Goal: Information Seeking & Learning: Learn about a topic

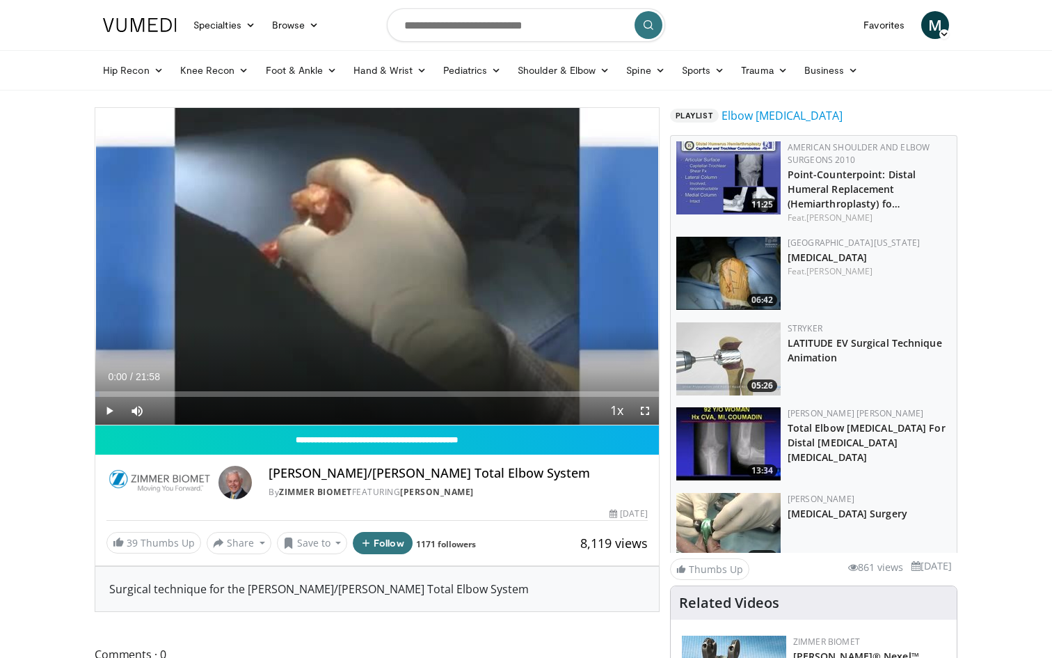
click at [105, 415] on span "Video Player" at bounding box center [109, 411] width 28 height 28
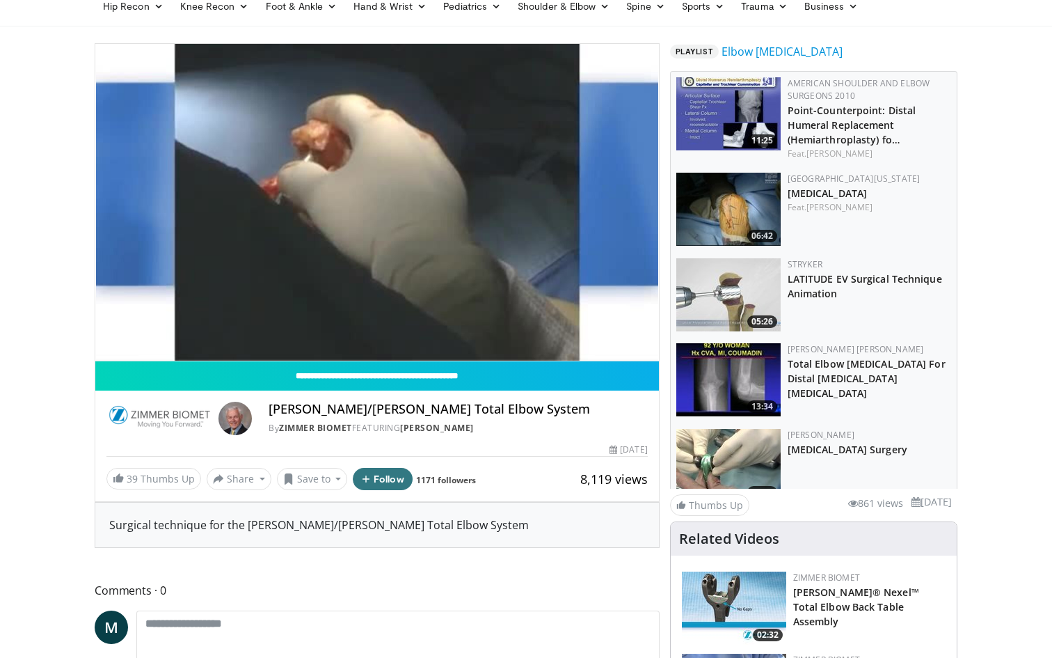
scroll to position [42, 0]
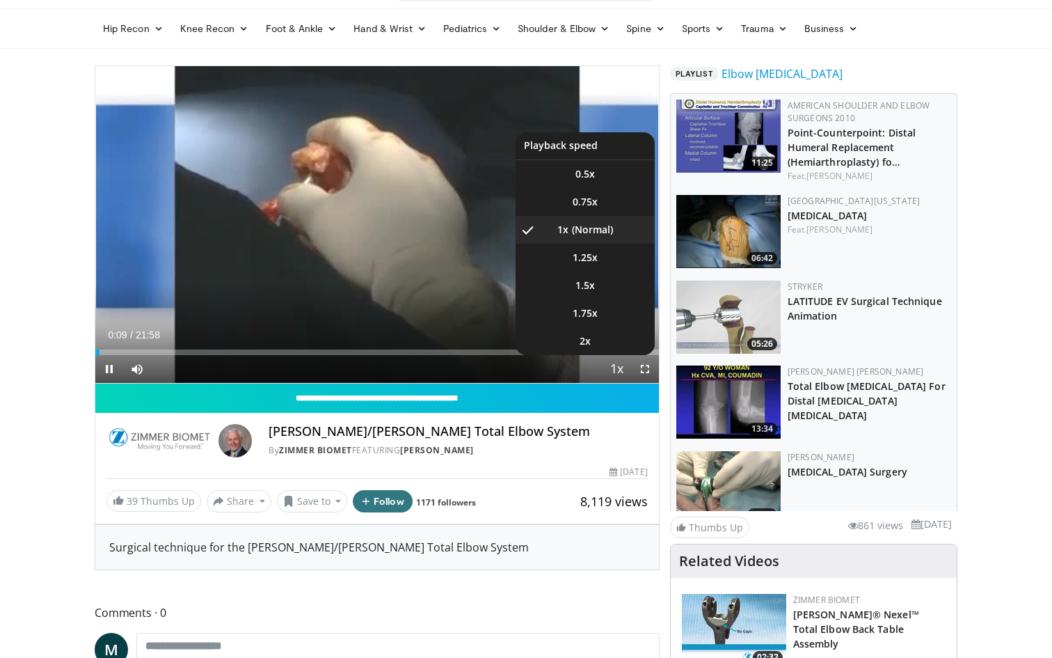
click at [624, 372] on span "Video Player" at bounding box center [617, 370] width 19 height 28
click at [602, 278] on li "1.5x" at bounding box center [585, 285] width 139 height 28
click at [619, 340] on li "2x" at bounding box center [585, 341] width 139 height 28
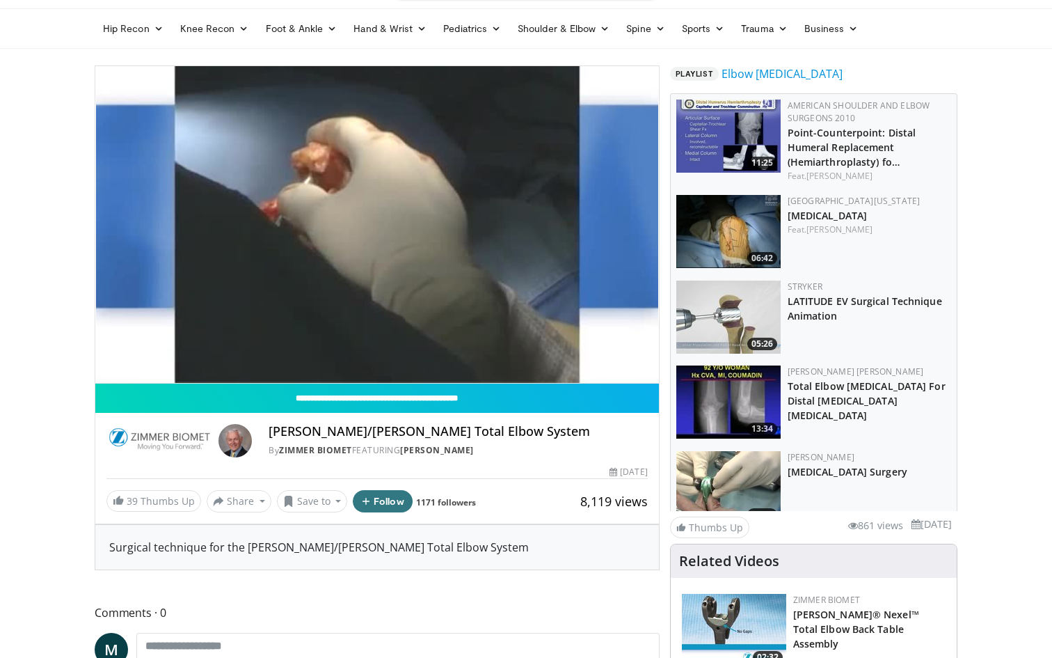
click at [649, 372] on div "10 seconds Tap to unmute" at bounding box center [377, 224] width 564 height 317
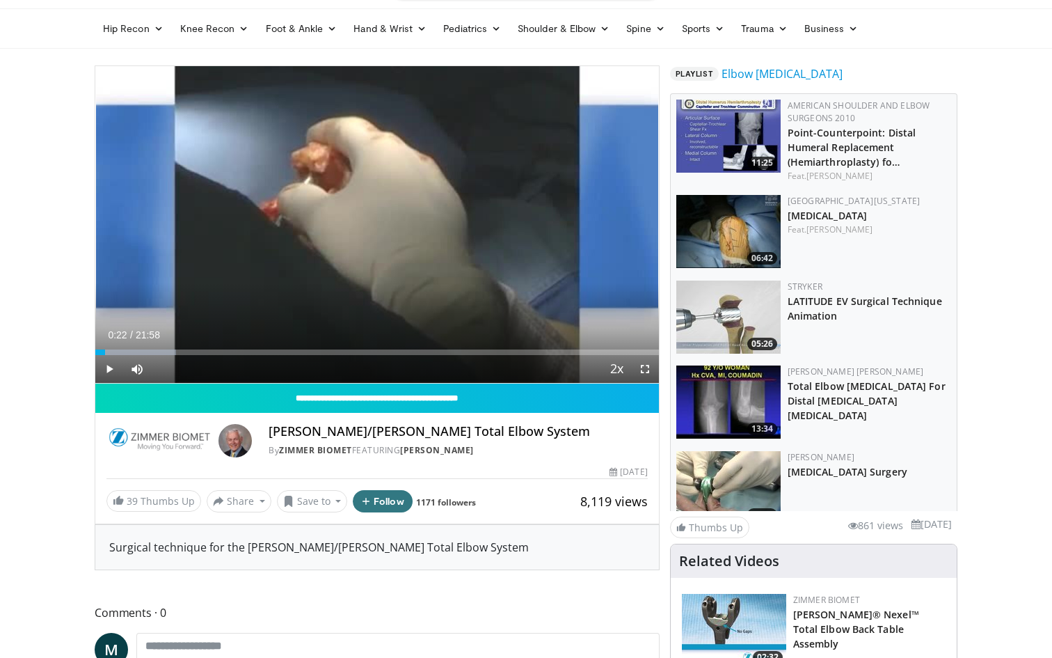
click at [647, 372] on span "Video Player" at bounding box center [645, 369] width 28 height 28
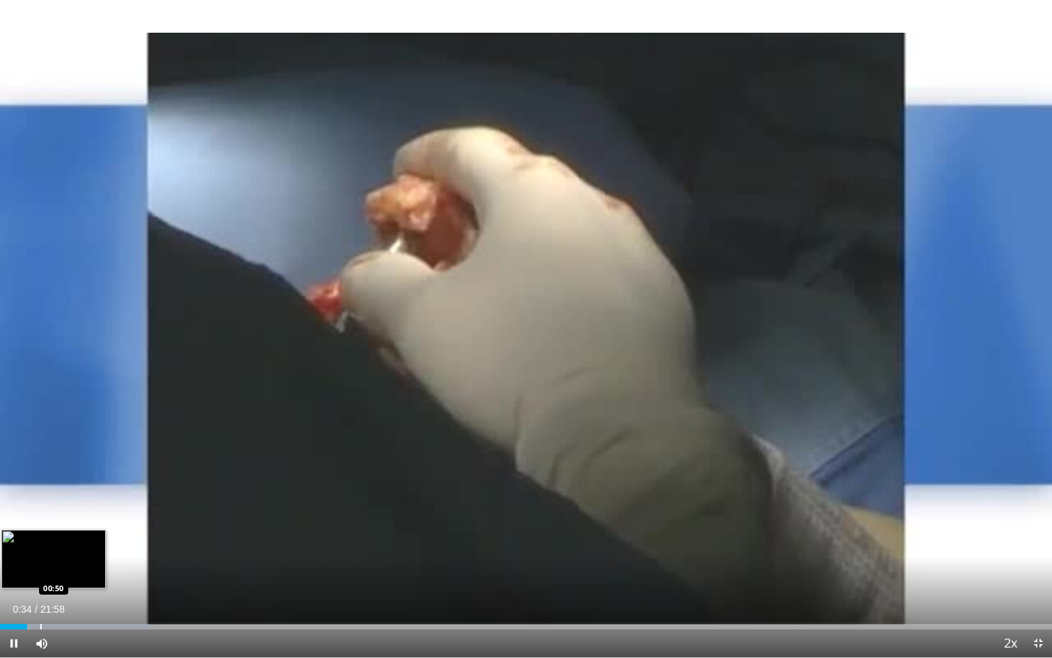
click at [40, 627] on div "Progress Bar" at bounding box center [40, 627] width 1 height 6
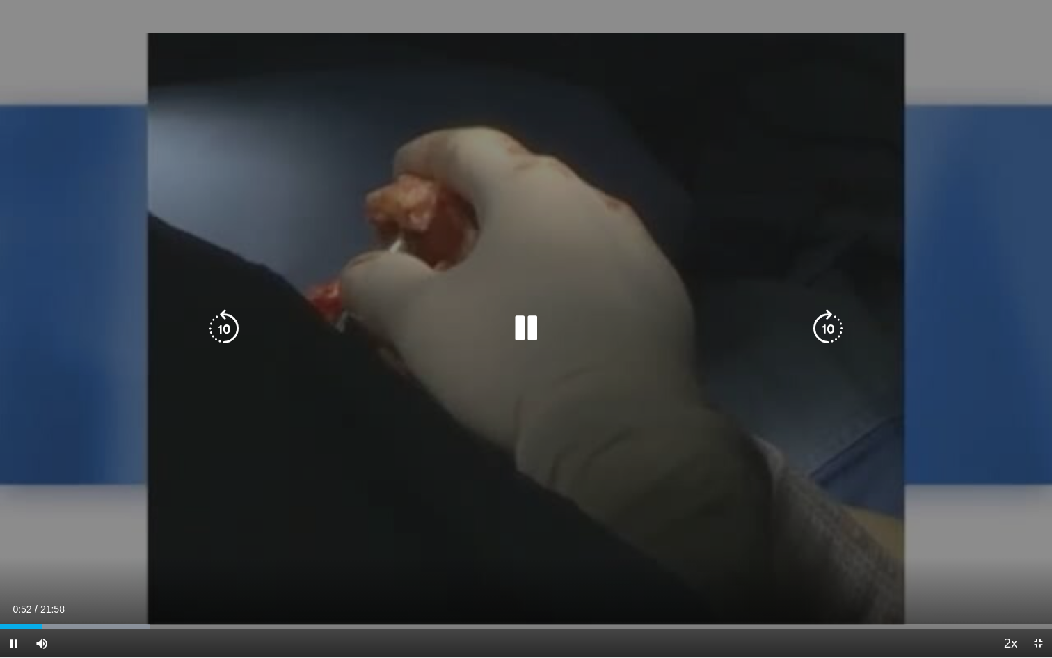
click at [74, 633] on div "10 seconds Tap to unmute" at bounding box center [526, 328] width 1052 height 657
click at [74, 633] on div "Current Time 0:53 / Duration 21:58 Play Skip Backward Skip Forward Mute 100% Lo…" at bounding box center [526, 643] width 1052 height 28
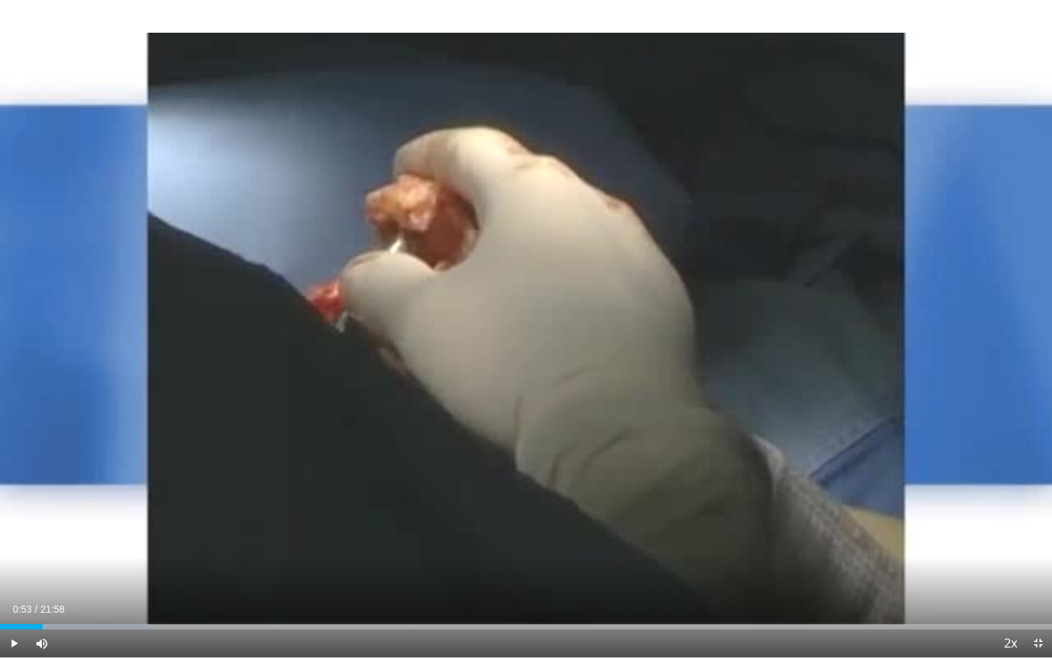
click at [80, 626] on div "Progress Bar" at bounding box center [79, 627] width 1 height 6
click at [65, 627] on div "Progress Bar" at bounding box center [65, 627] width 1 height 6
click at [18, 640] on span "Video Player" at bounding box center [14, 643] width 28 height 28
click at [48, 628] on div "Loaded : 16.70% 01:40 01:05" at bounding box center [526, 627] width 1052 height 6
click at [32, 627] on div "Progress Bar" at bounding box center [32, 627] width 1 height 6
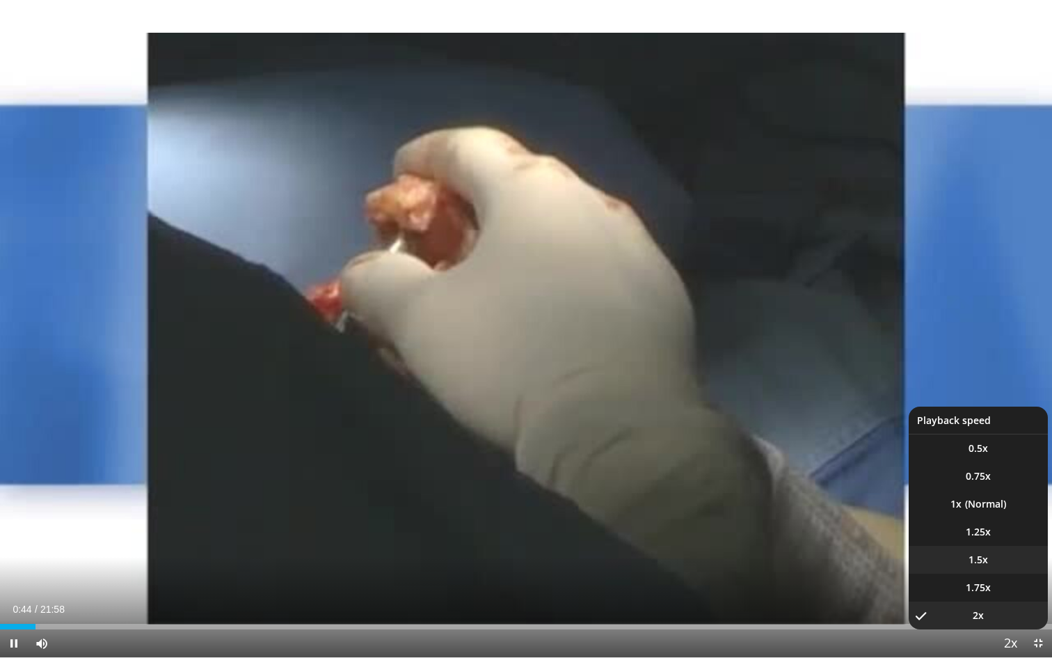
click at [988, 560] on li "1.5x" at bounding box center [978, 560] width 139 height 28
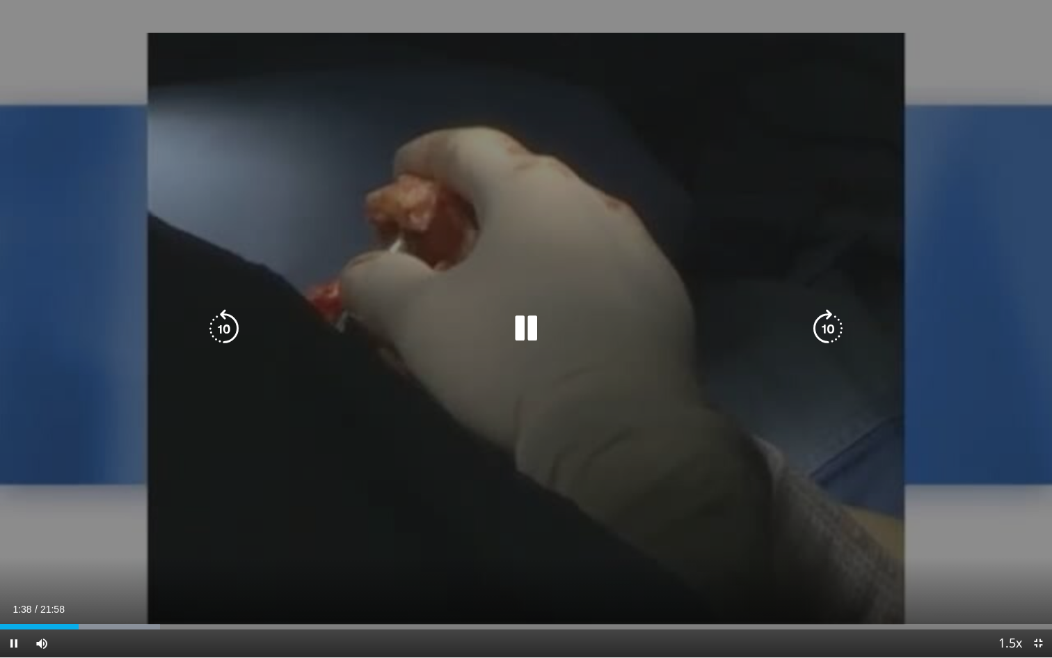
click at [1011, 643] on button "Playback Rate" at bounding box center [1011, 643] width 28 height 28
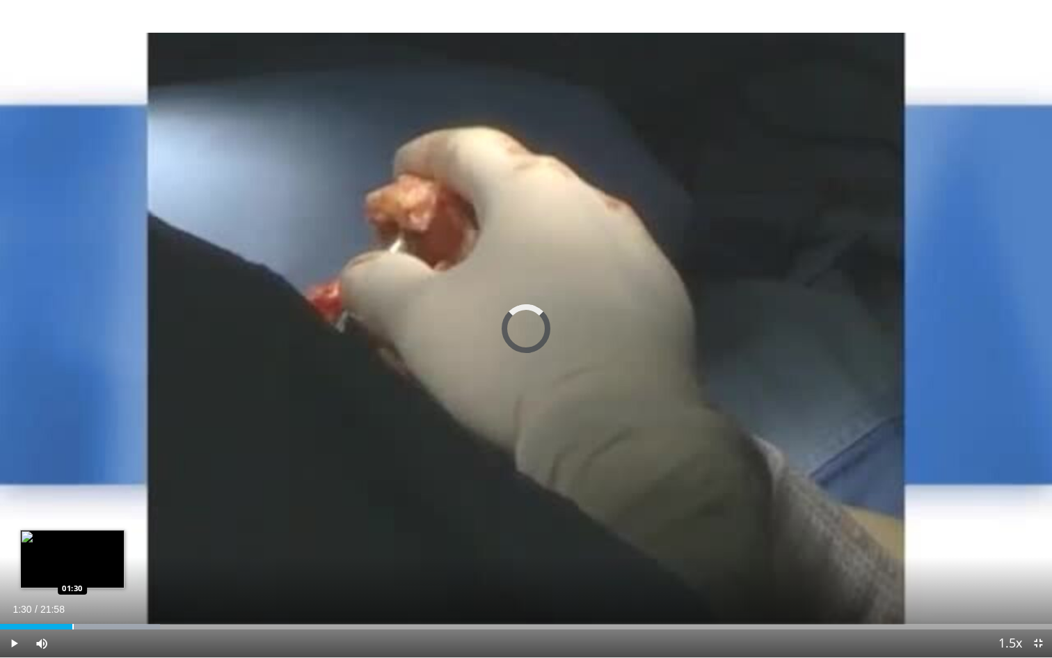
click at [72, 624] on div "Progress Bar" at bounding box center [72, 627] width 1 height 6
click at [67, 625] on div "Loaded : 15.94% 01:23 01:24" at bounding box center [526, 627] width 1052 height 6
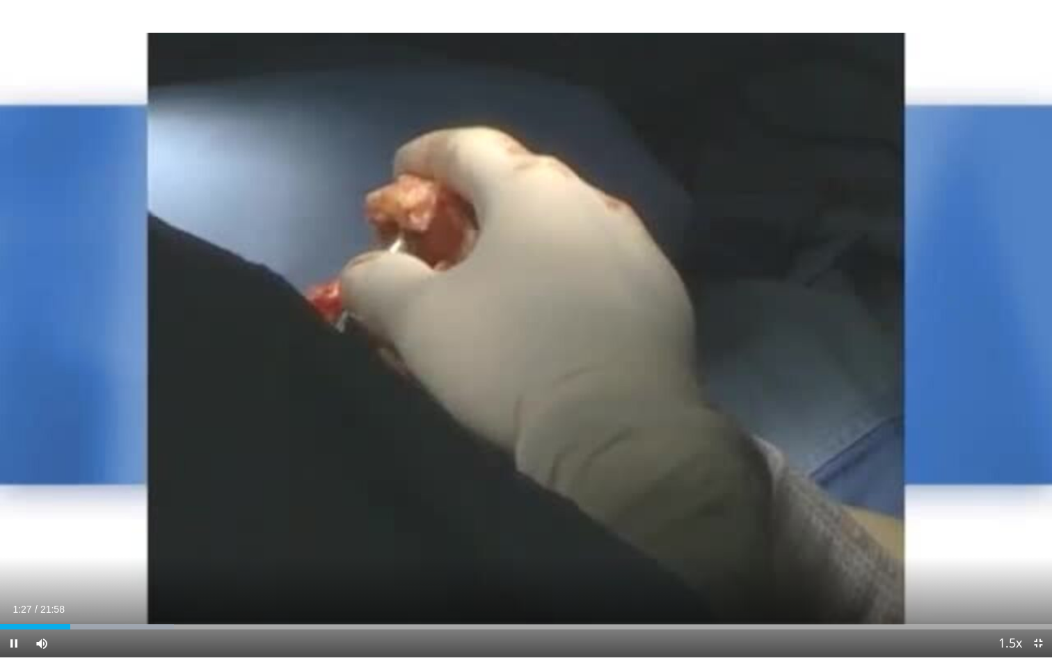
click at [19, 644] on span "Video Player" at bounding box center [14, 643] width 28 height 28
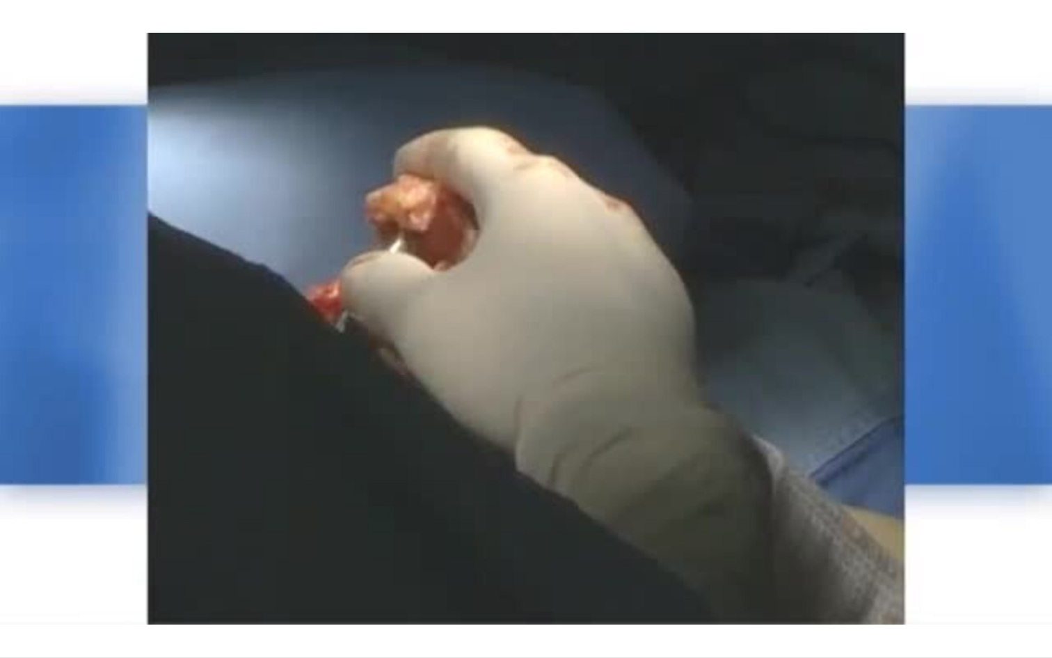
click at [11, 647] on video-js "**********" at bounding box center [526, 329] width 1052 height 658
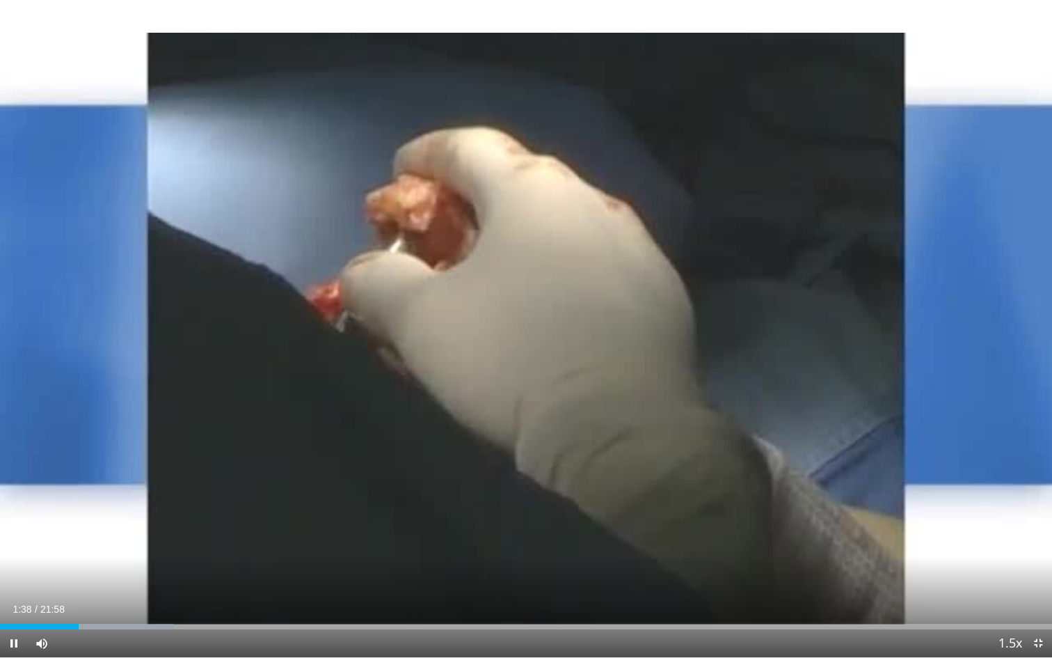
click at [12, 643] on span "Video Player" at bounding box center [14, 643] width 28 height 28
click at [10, 647] on span "Video Player" at bounding box center [14, 643] width 28 height 28
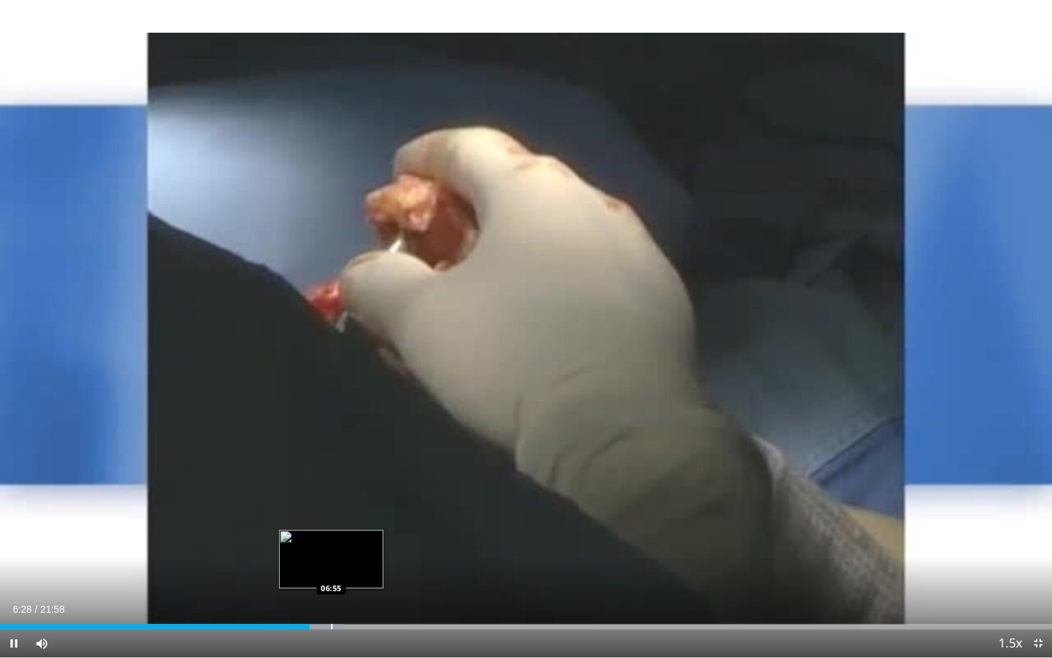
click at [331, 626] on div "Progress Bar" at bounding box center [331, 627] width 1 height 6
click at [320, 625] on div "Progress Bar" at bounding box center [320, 627] width 1 height 6
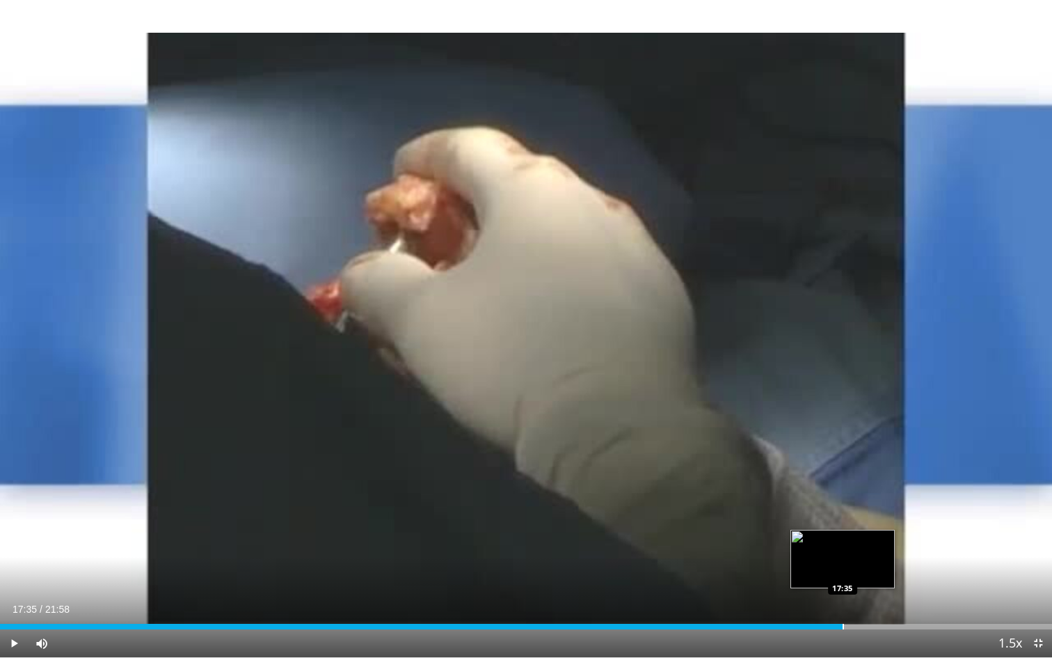
click at [843, 626] on div "Progress Bar" at bounding box center [843, 627] width 1 height 6
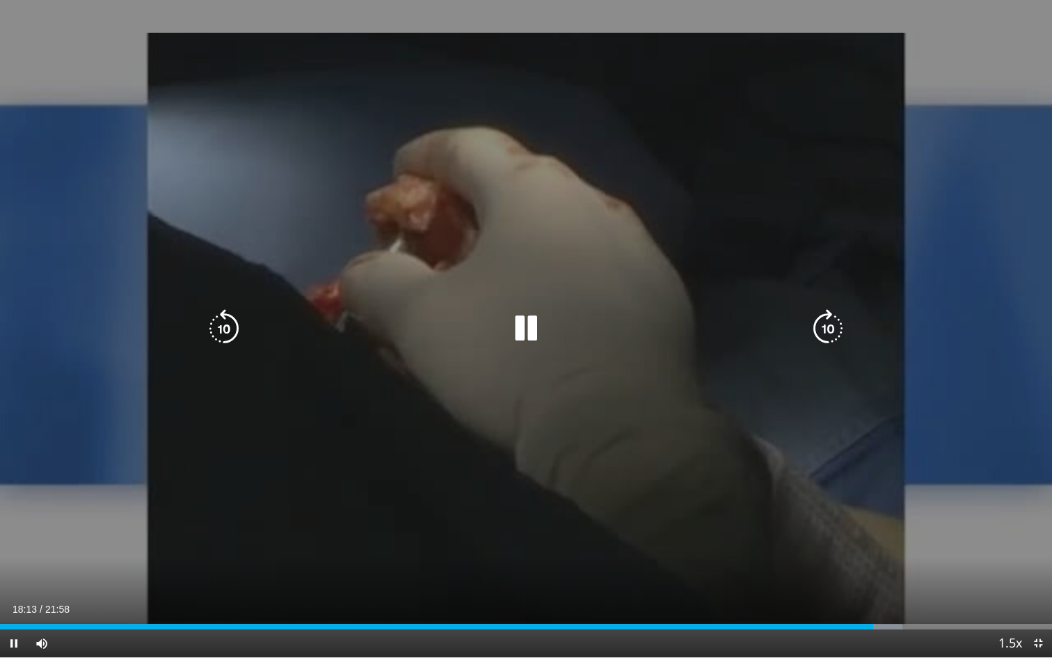
click at [796, 509] on div "10 seconds Tap to unmute" at bounding box center [526, 328] width 1052 height 657
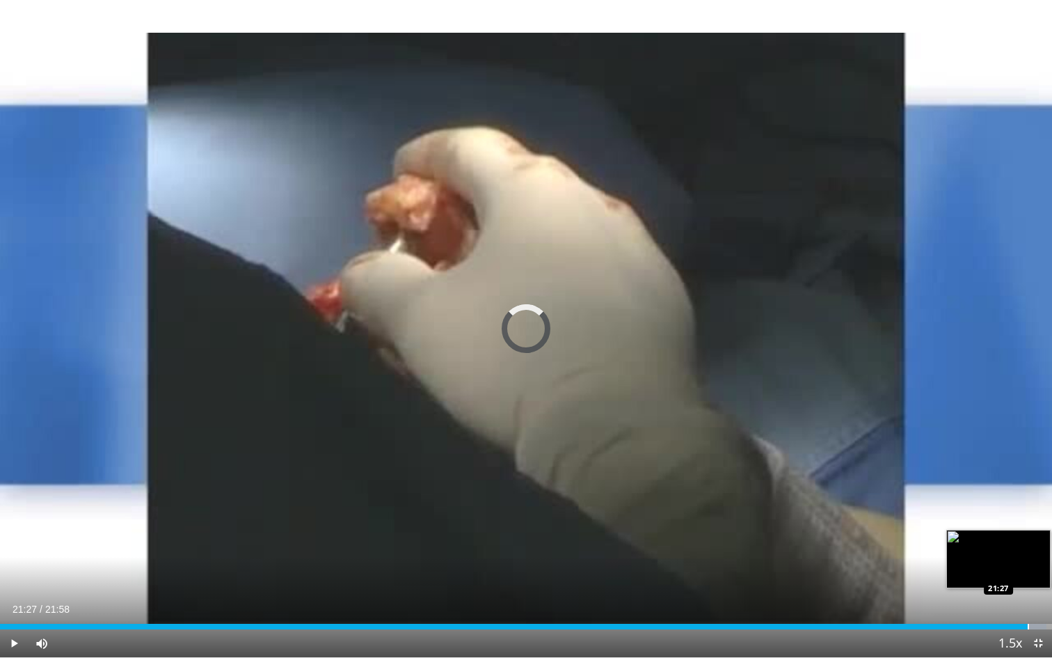
click at [1028, 625] on div "Progress Bar" at bounding box center [1028, 627] width 1 height 6
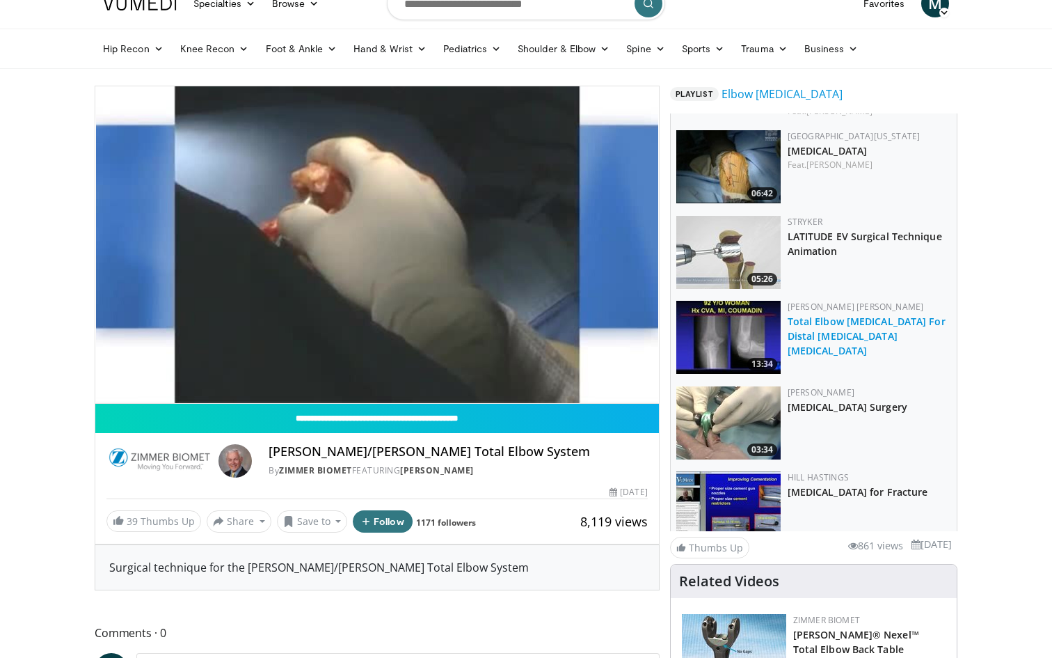
scroll to position [86, 0]
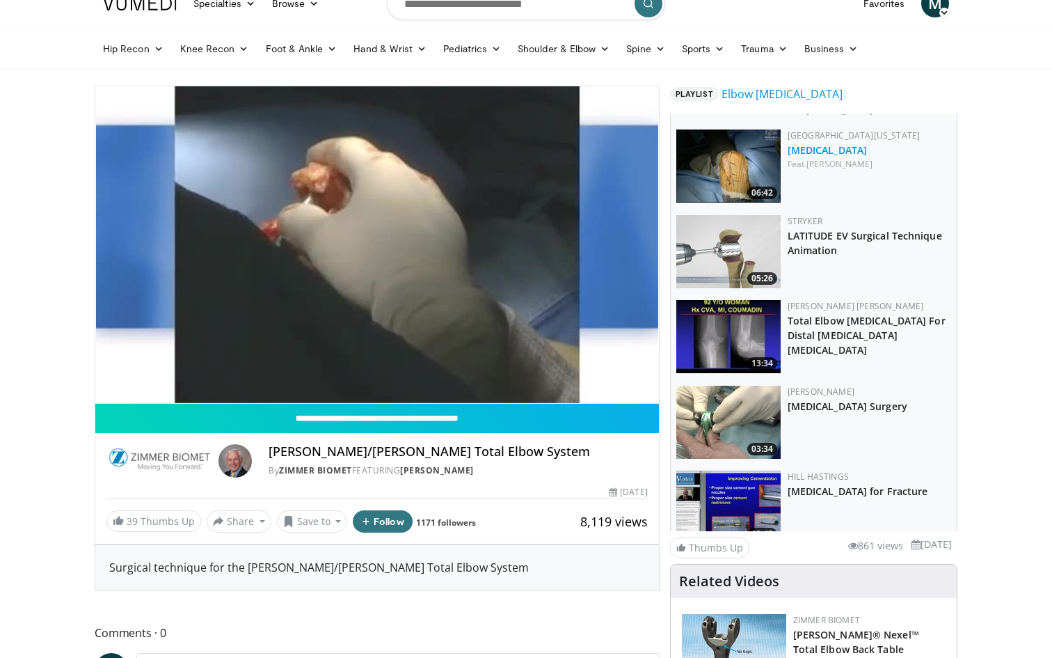
click at [834, 148] on link "[MEDICAL_DATA]" at bounding box center [827, 149] width 79 height 13
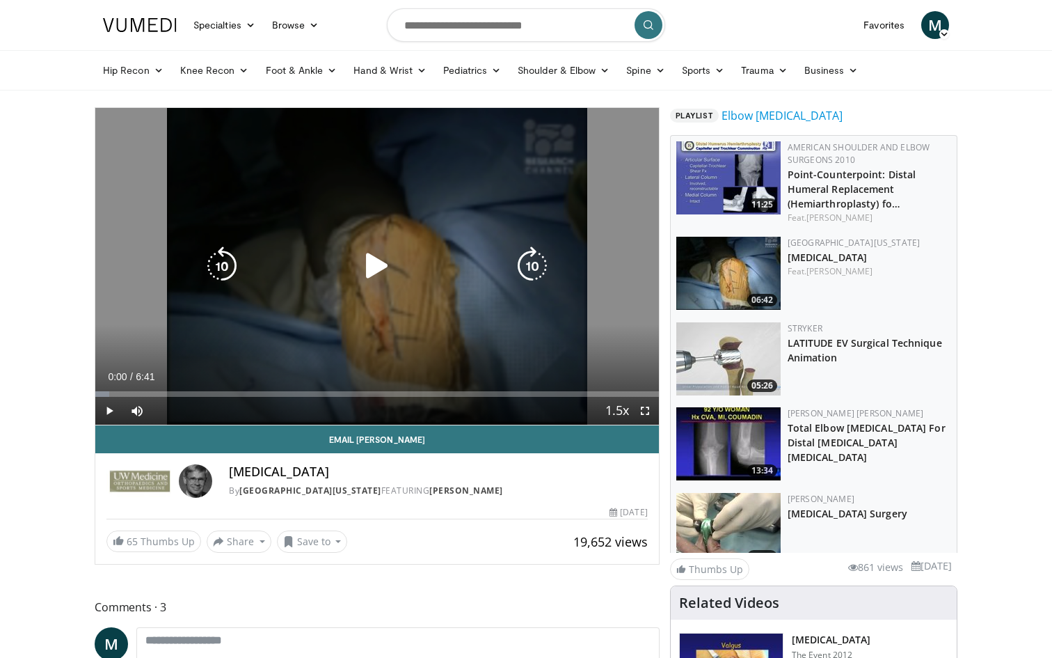
click at [374, 269] on icon "Video Player" at bounding box center [377, 265] width 39 height 39
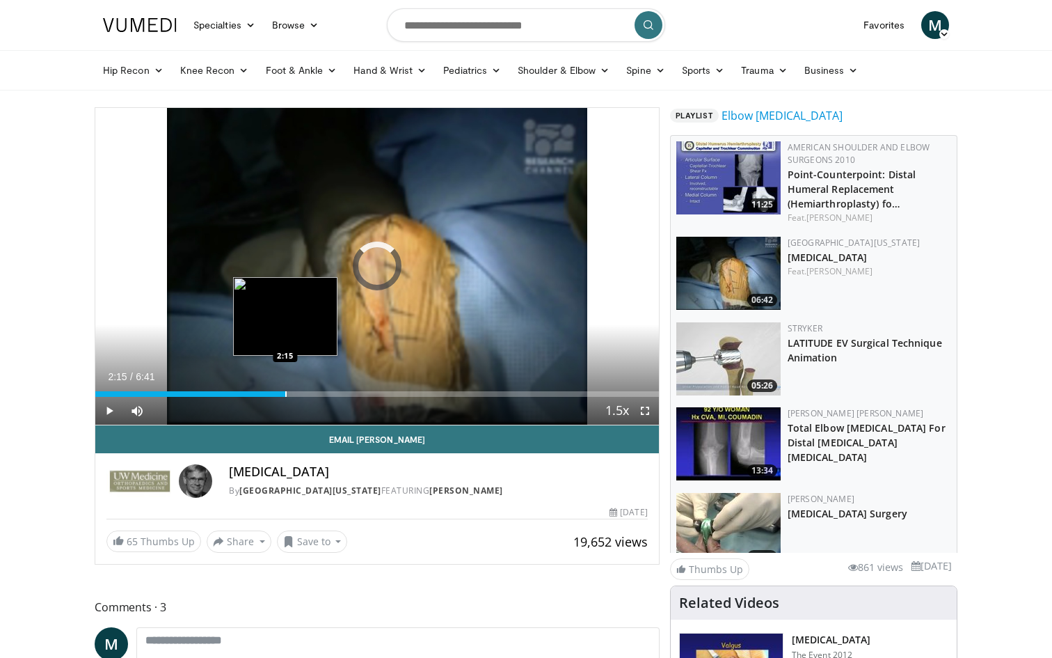
click at [285, 393] on div "Progress Bar" at bounding box center [285, 394] width 1 height 6
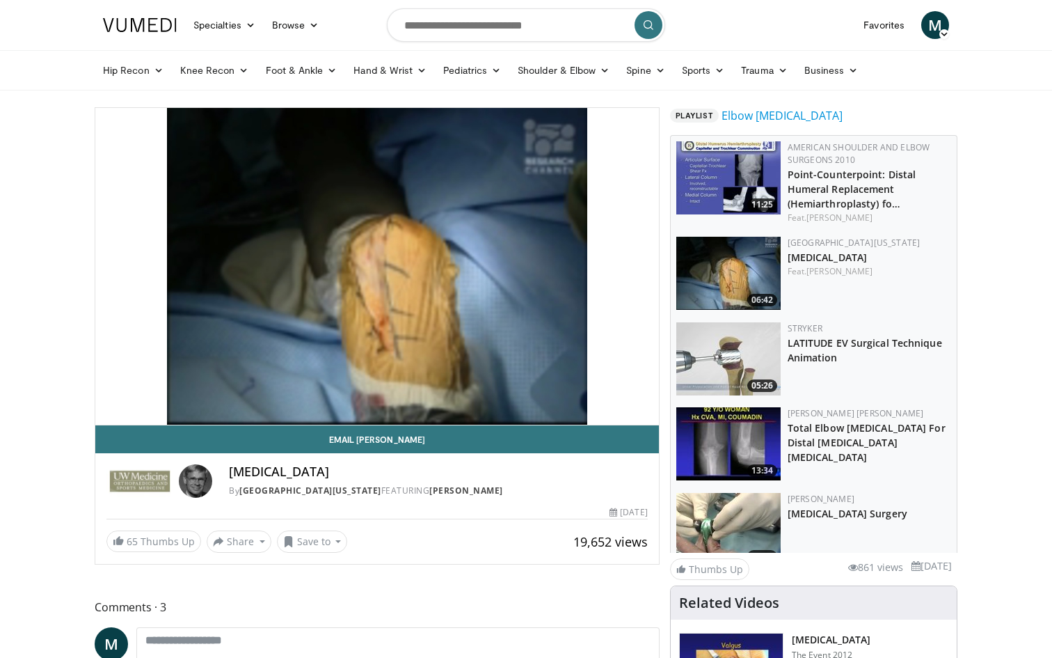
scroll to position [65, 0]
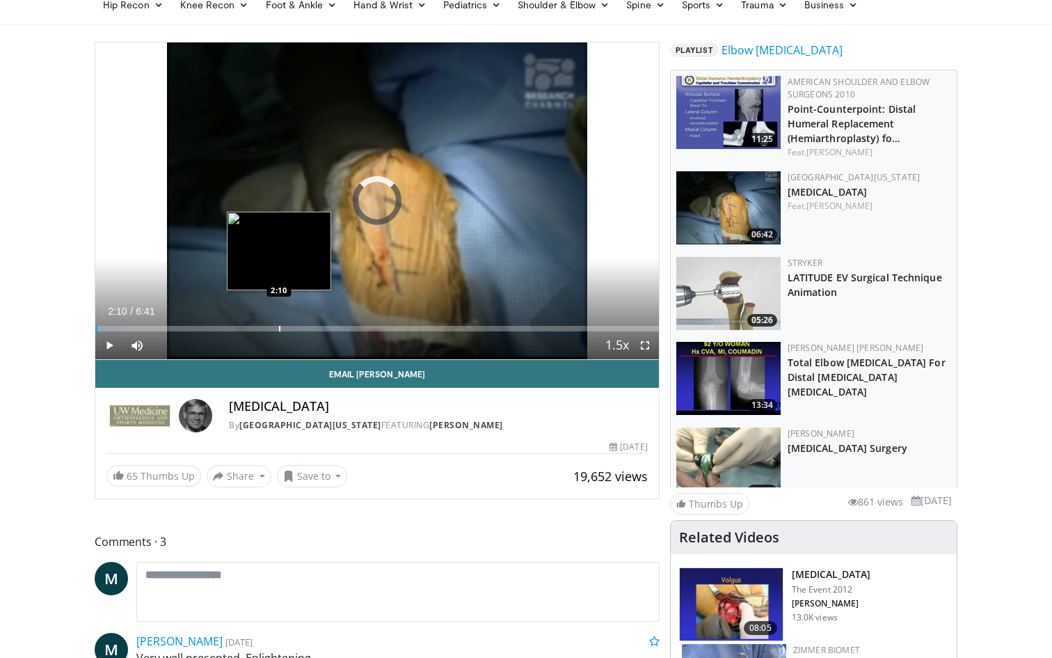
click at [279, 322] on div "Loaded : 4.96% 2:10 2:10" at bounding box center [377, 324] width 564 height 13
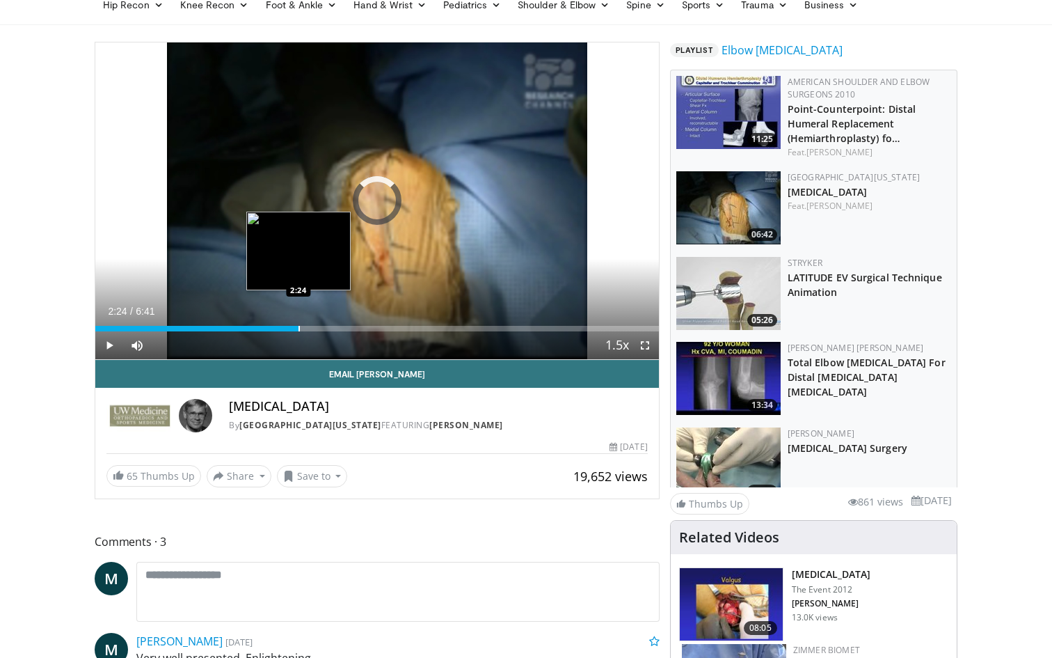
click at [299, 326] on div "Progress Bar" at bounding box center [299, 329] width 1 height 6
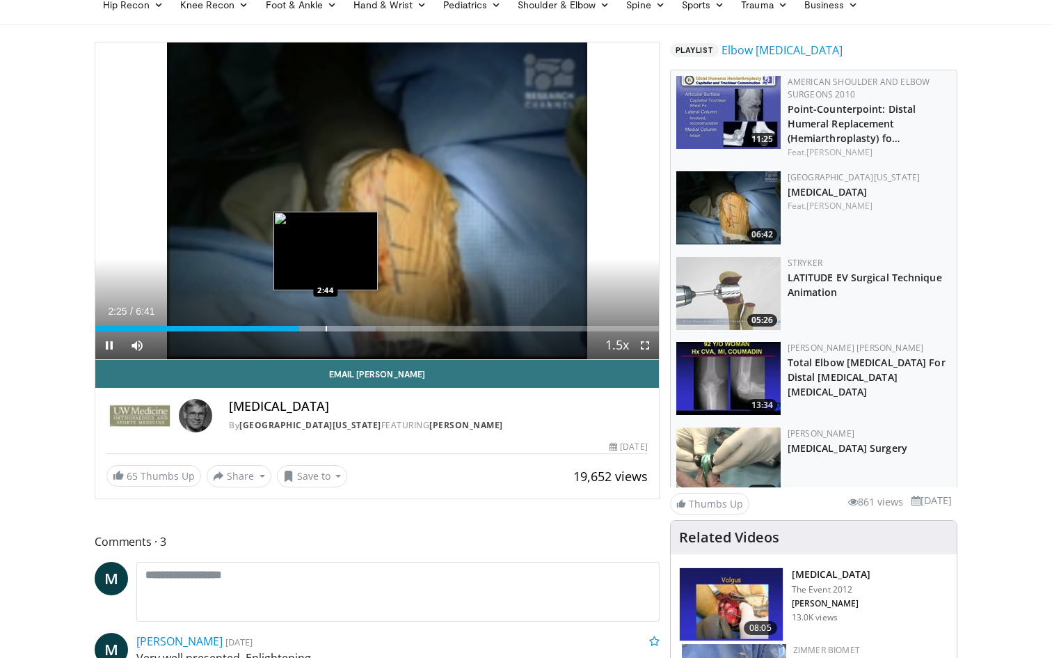
click at [326, 329] on div "Progress Bar" at bounding box center [326, 329] width 1 height 6
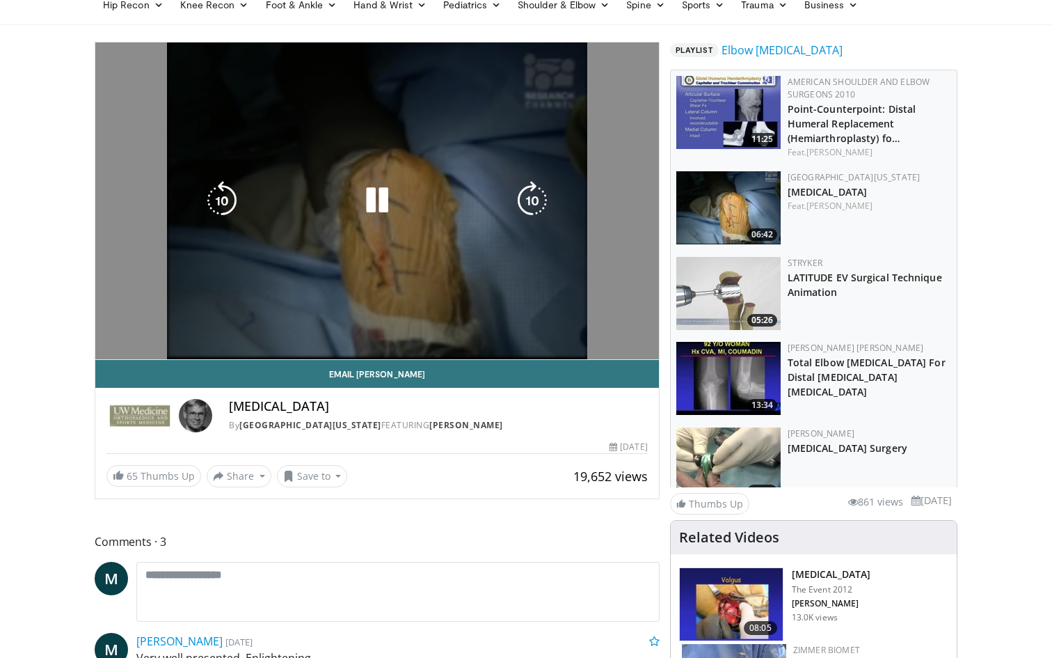
click at [343, 354] on div "Progress Bar" at bounding box center [333, 357] width 139 height 6
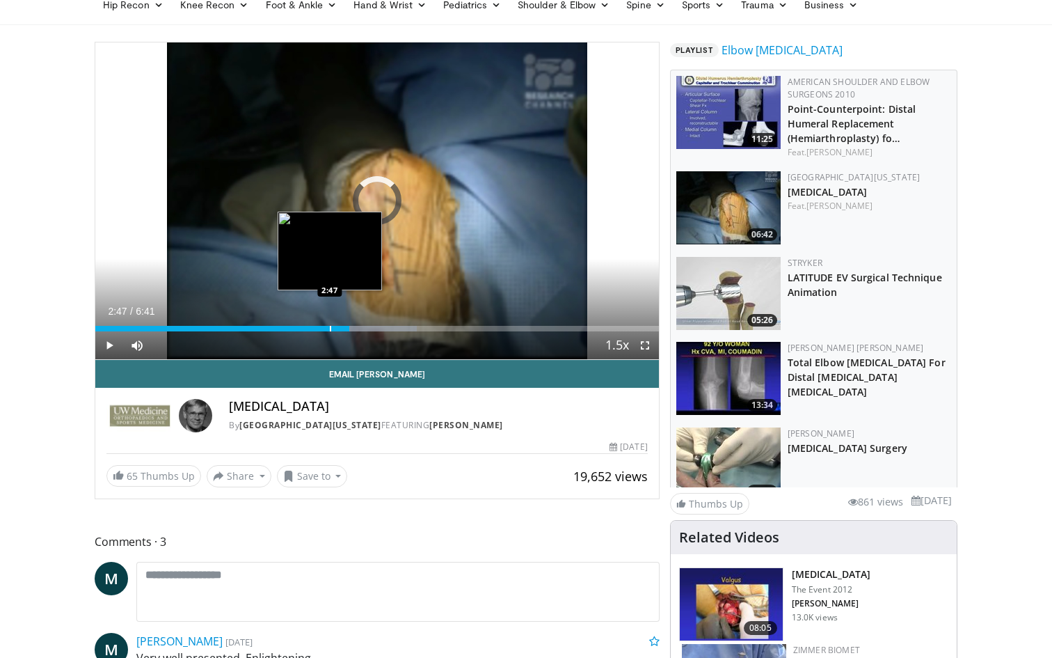
click at [330, 328] on div "Progress Bar" at bounding box center [330, 329] width 1 height 6
click at [322, 326] on div "Progress Bar" at bounding box center [322, 329] width 1 height 6
click at [308, 329] on div "Progress Bar" at bounding box center [308, 329] width 1 height 6
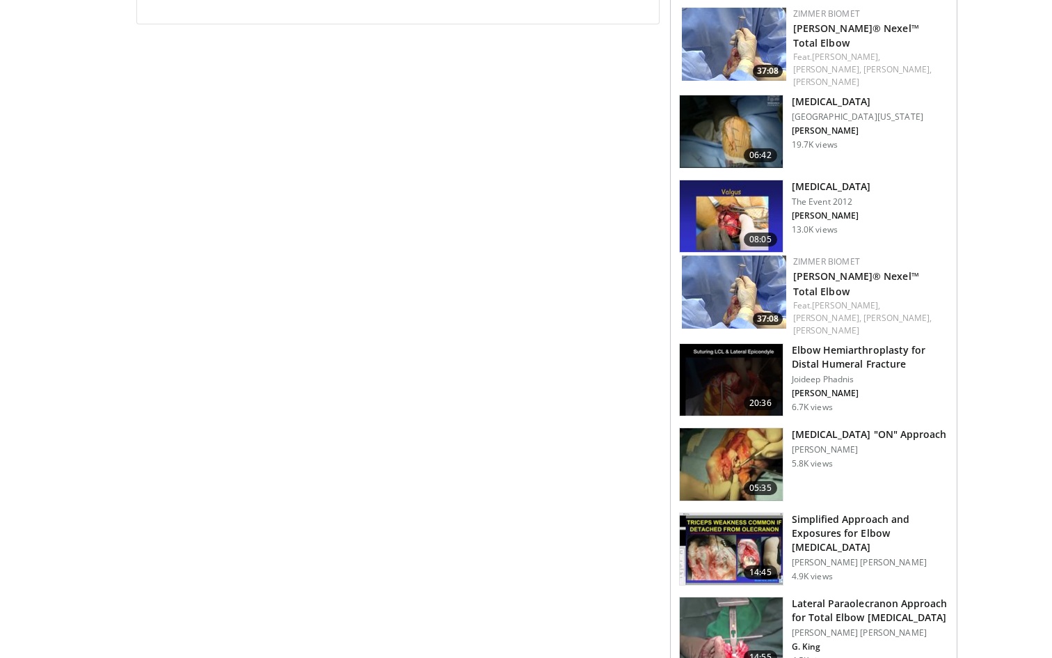
scroll to position [826, 0]
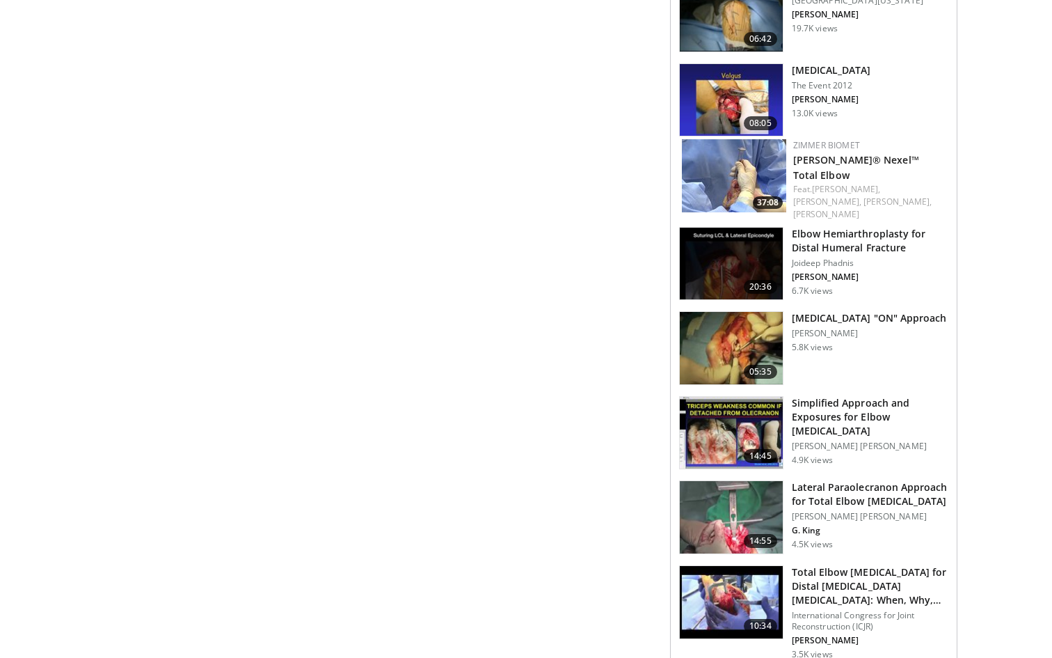
click at [868, 481] on h3 "Lateral Paraolecranon Approach for Total Elbow [MEDICAL_DATA]" at bounding box center [870, 494] width 157 height 28
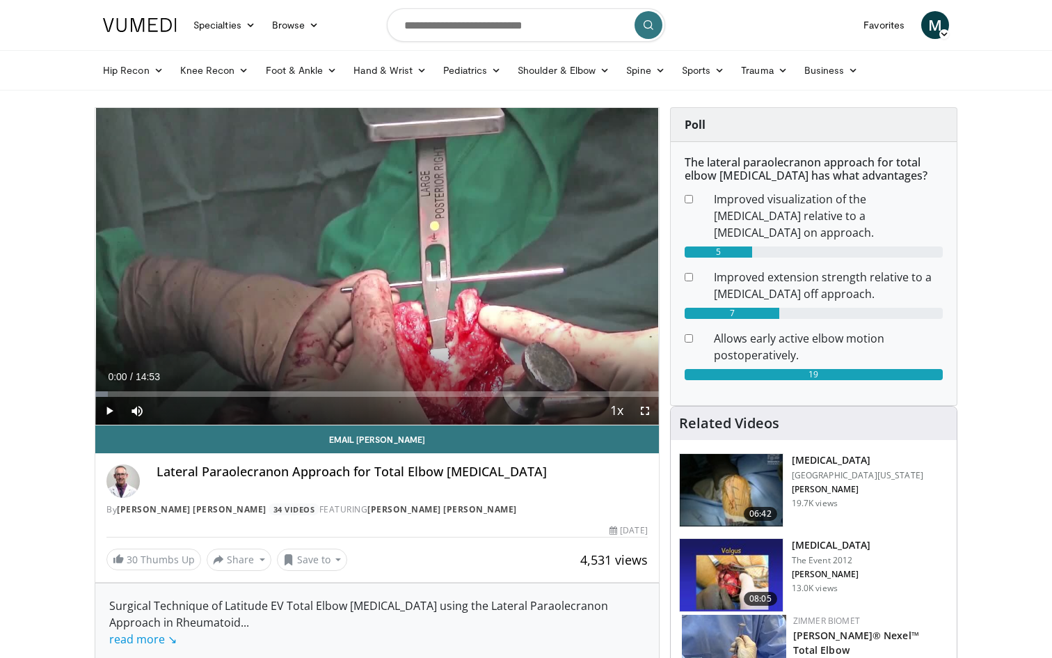
click at [111, 409] on span "Video Player" at bounding box center [109, 411] width 28 height 28
click at [136, 388] on div "Loaded : 12.30% 00:12 01:04" at bounding box center [377, 389] width 564 height 13
click at [191, 395] on div "Progress Bar" at bounding box center [191, 394] width 1 height 6
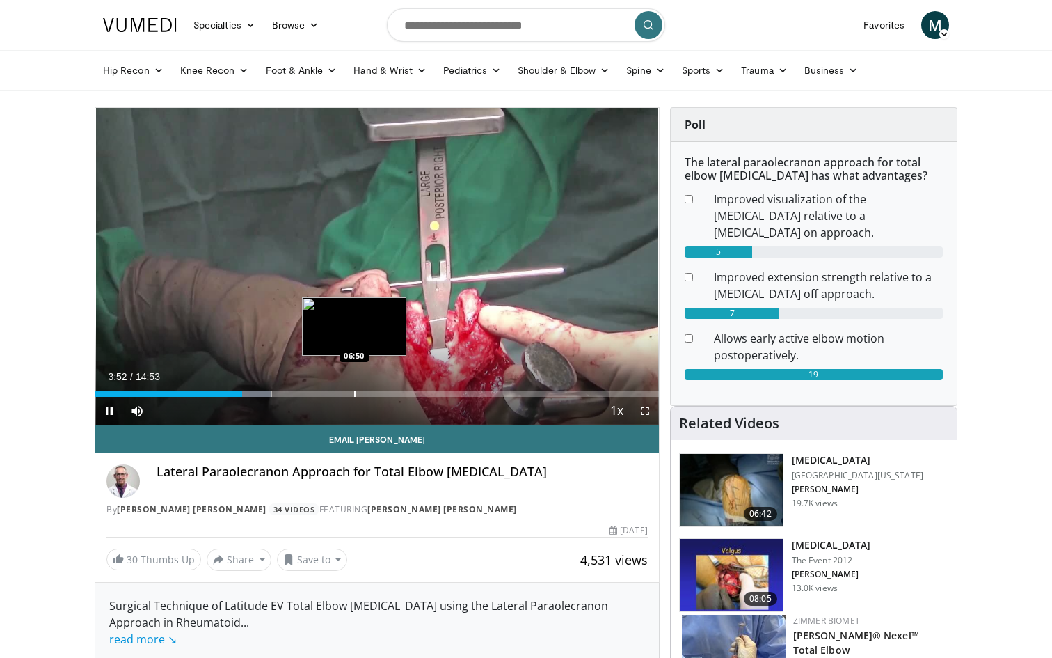
click at [354, 393] on div "Progress Bar" at bounding box center [354, 394] width 1 height 6
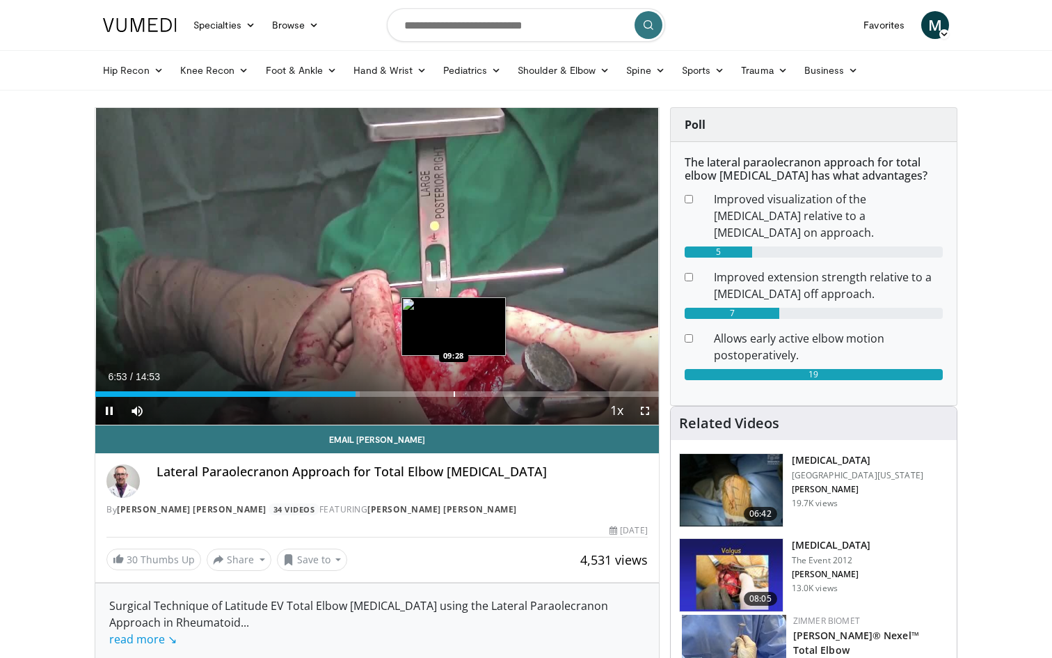
click at [454, 393] on div "Progress Bar" at bounding box center [454, 394] width 1 height 6
click at [480, 391] on div "Progress Bar" at bounding box center [480, 394] width 1 height 6
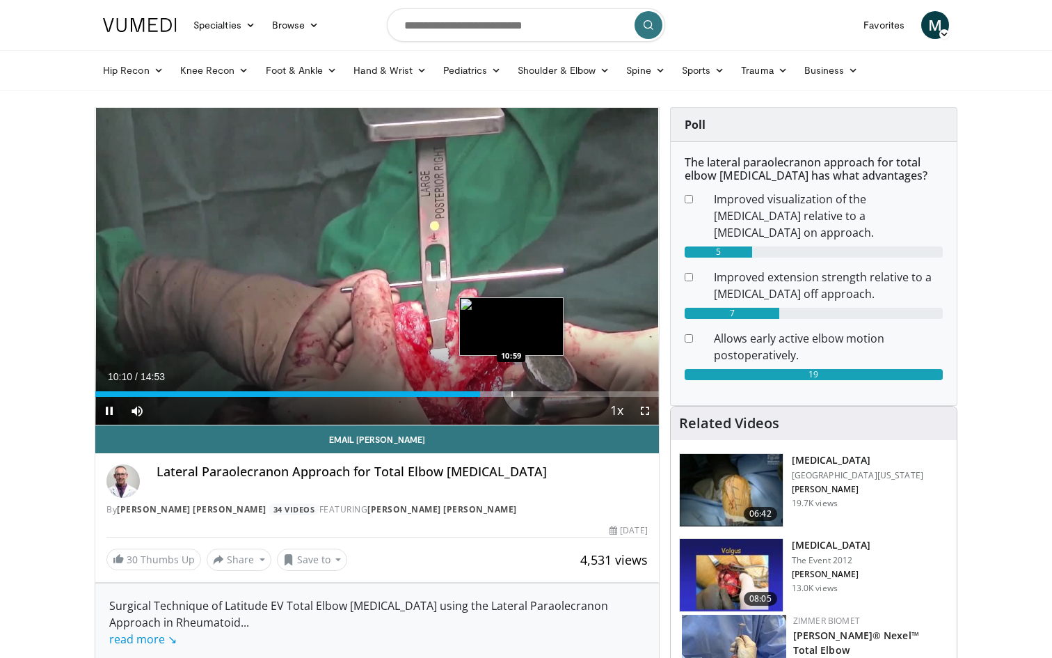
click at [512, 395] on div "Progress Bar" at bounding box center [512, 394] width 1 height 6
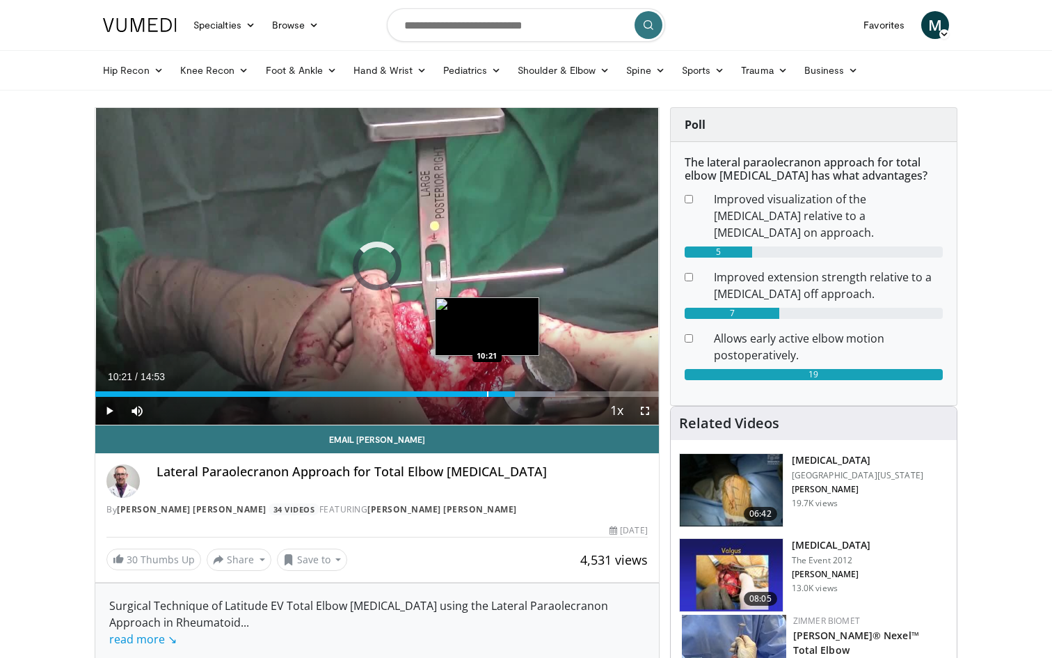
click at [487, 394] on div "Progress Bar" at bounding box center [487, 394] width 1 height 6
click at [476, 395] on div "Progress Bar" at bounding box center [476, 394] width 1 height 6
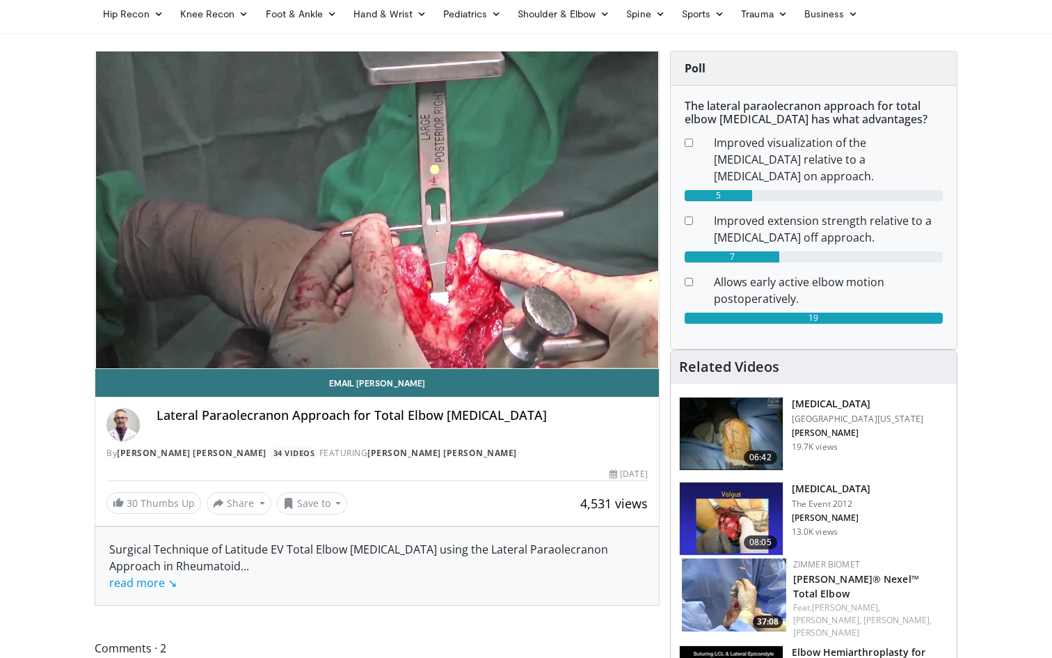
scroll to position [56, 0]
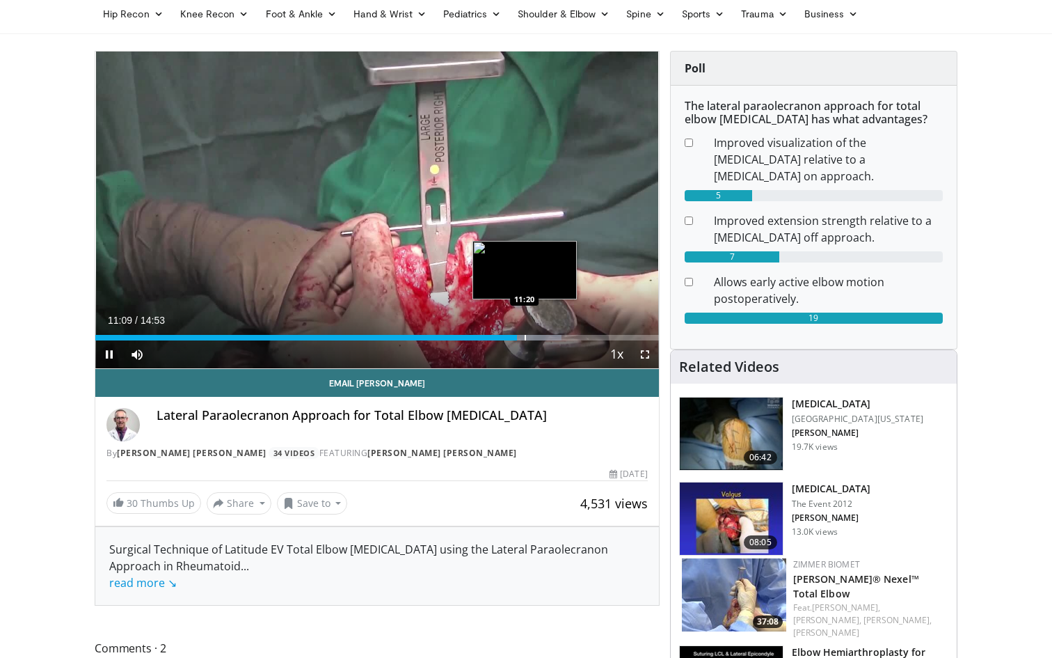
click at [526, 335] on div "Progress Bar" at bounding box center [525, 338] width 1 height 6
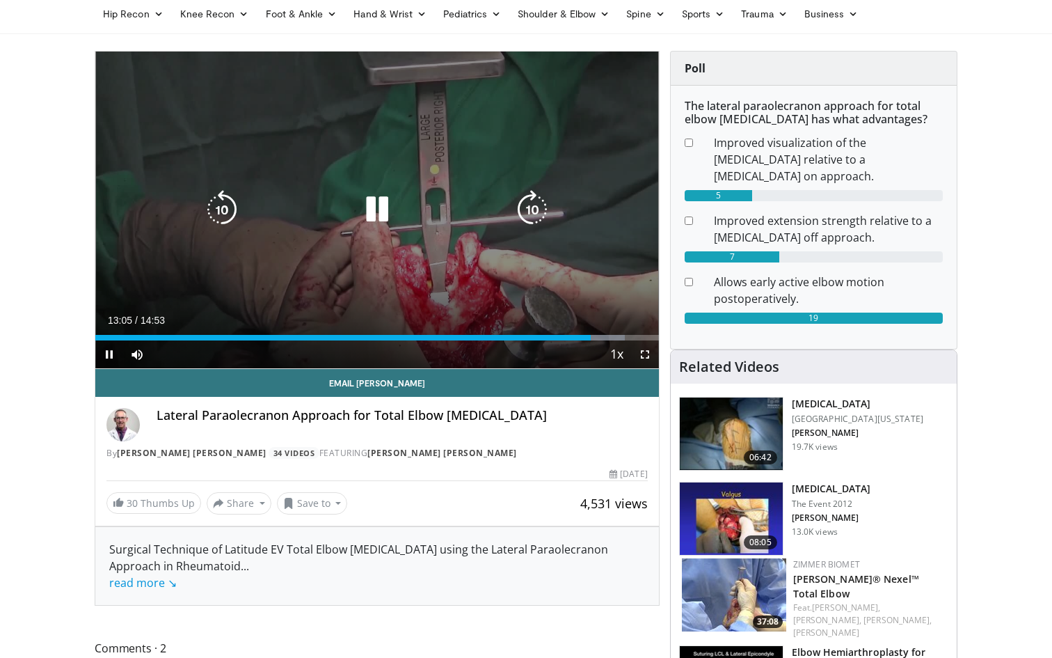
click at [377, 207] on icon "Video Player" at bounding box center [377, 209] width 39 height 39
